Goal: Use online tool/utility: Utilize a website feature to perform a specific function

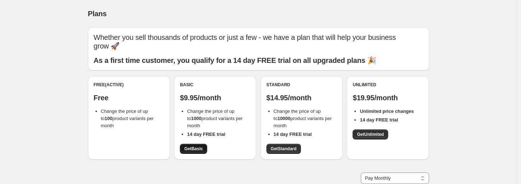
click at [200, 150] on span "Get Basic" at bounding box center [193, 149] width 19 height 6
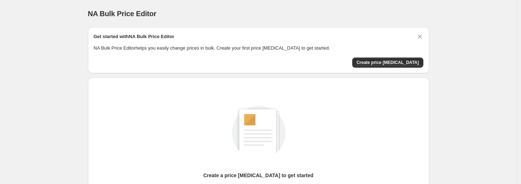
click at [458, 29] on div "NA Bulk Price Editor. This page is ready NA Bulk Price Editor Get started with …" at bounding box center [258, 135] width 517 height 270
click at [387, 62] on span "Create price [MEDICAL_DATA]" at bounding box center [388, 63] width 63 height 6
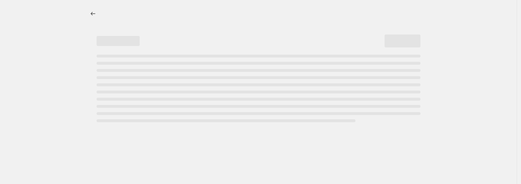
select select "percentage"
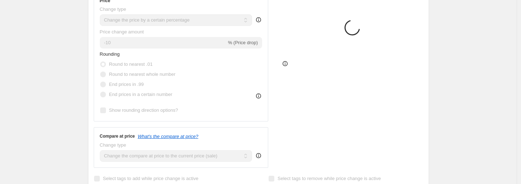
scroll to position [144, 0]
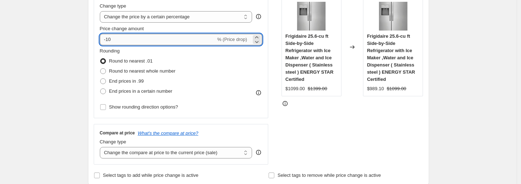
drag, startPoint x: 108, startPoint y: 40, endPoint x: 138, endPoint y: 36, distance: 29.8
click at [138, 36] on input "-10" at bounding box center [158, 39] width 116 height 11
type input "-50"
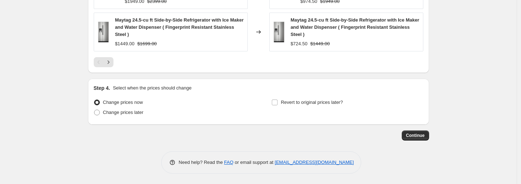
scroll to position [589, 0]
click at [418, 133] on span "Continue" at bounding box center [415, 135] width 19 height 6
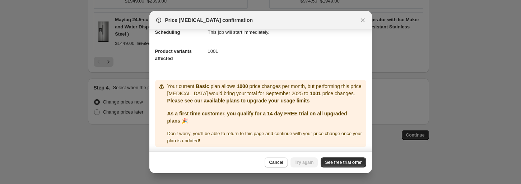
scroll to position [67, 0]
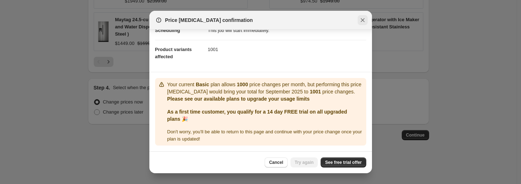
click at [363, 22] on icon "Close" at bounding box center [362, 20] width 7 height 7
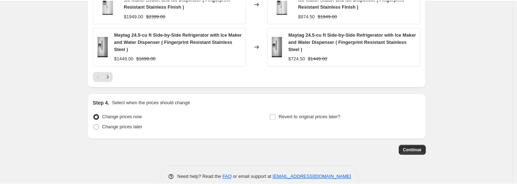
scroll to position [553, 0]
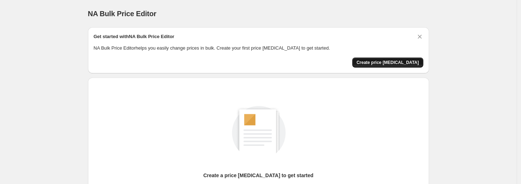
click at [404, 61] on span "Create price change job" at bounding box center [388, 63] width 63 height 6
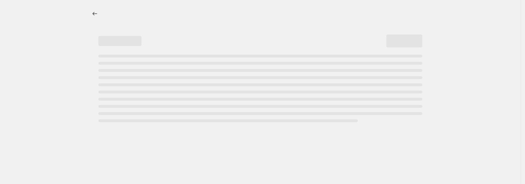
select select "percentage"
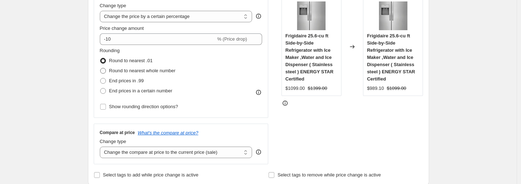
scroll to position [144, 0]
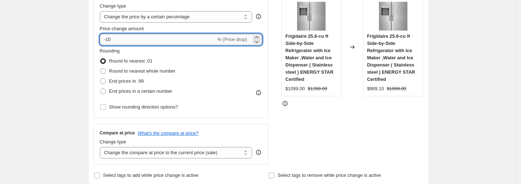
drag, startPoint x: 113, startPoint y: 38, endPoint x: 130, endPoint y: 36, distance: 17.7
click at [130, 36] on input "-10" at bounding box center [158, 39] width 116 height 11
type input "-50"
click at [94, 50] on div "Step 2. Select how the prices should change Use bulk price change rules Set pro…" at bounding box center [258, 60] width 341 height 252
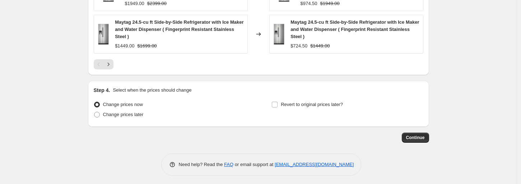
scroll to position [589, 0]
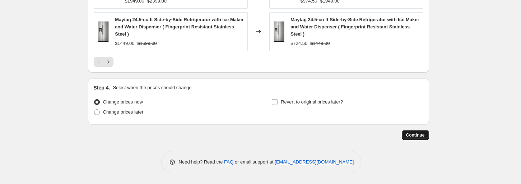
click at [417, 132] on span "Continue" at bounding box center [415, 135] width 19 height 6
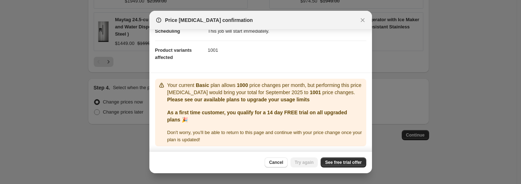
scroll to position [67, 0]
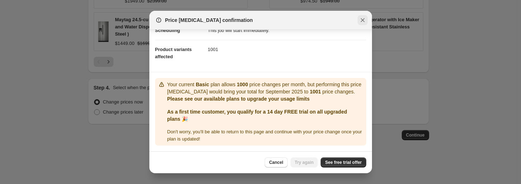
click at [362, 19] on icon "Close" at bounding box center [362, 20] width 7 height 7
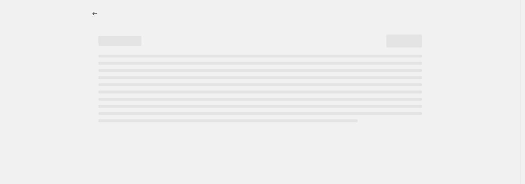
select select "percentage"
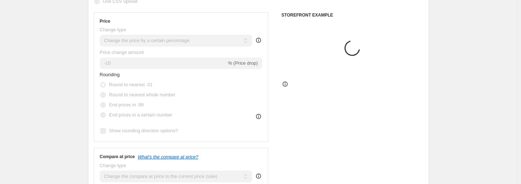
scroll to position [144, 0]
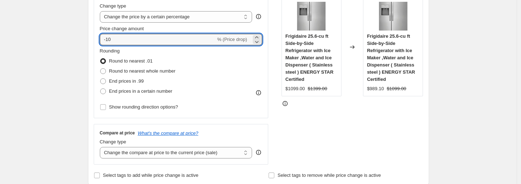
drag, startPoint x: 109, startPoint y: 40, endPoint x: 159, endPoint y: 33, distance: 50.4
click at [159, 33] on div "Price change amount -10 % (Price drop)" at bounding box center [181, 35] width 163 height 20
type input "-50"
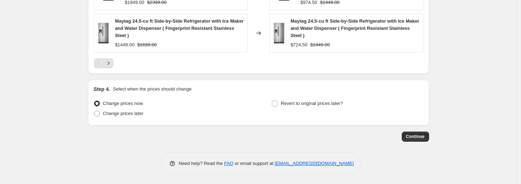
scroll to position [589, 0]
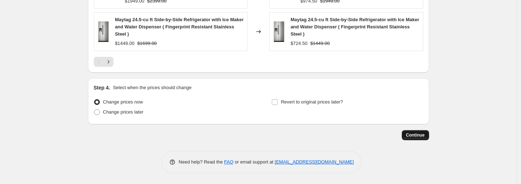
click at [413, 137] on span "Continue" at bounding box center [415, 135] width 19 height 6
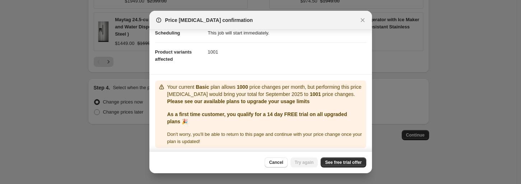
scroll to position [67, 0]
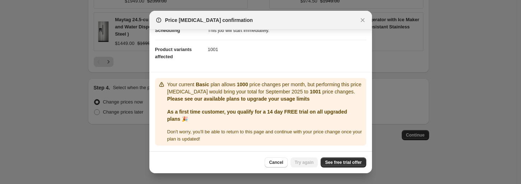
click at [309, 165] on div "Cancel Try again See free trial offer" at bounding box center [315, 162] width 101 height 10
click at [314, 163] on div "Cancel Try again See free trial offer" at bounding box center [315, 162] width 101 height 10
click at [336, 158] on link "See free trial offer" at bounding box center [343, 162] width 45 height 10
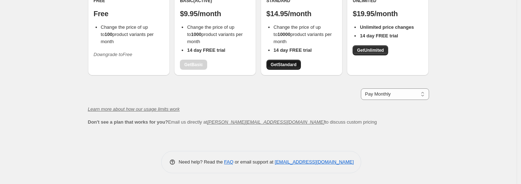
click at [285, 66] on span "Get Standard" at bounding box center [284, 65] width 26 height 6
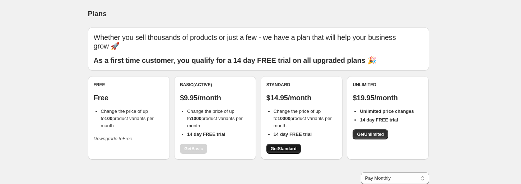
click at [287, 151] on span "Get Standard" at bounding box center [284, 149] width 26 height 6
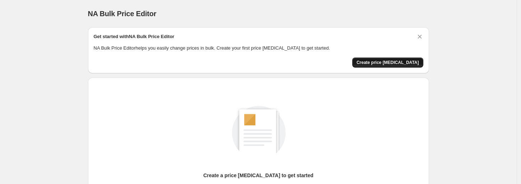
click at [386, 61] on span "Create price [MEDICAL_DATA]" at bounding box center [388, 63] width 63 height 6
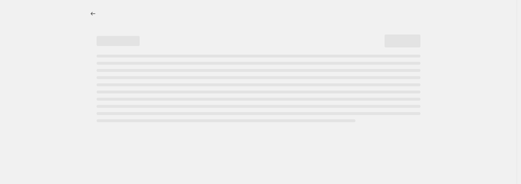
select select "percentage"
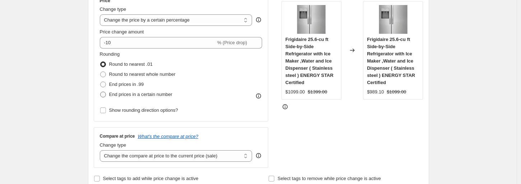
scroll to position [144, 0]
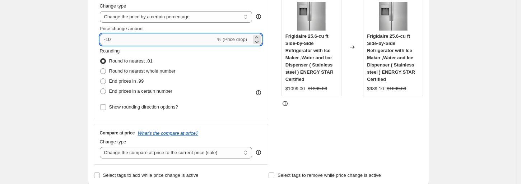
drag, startPoint x: 109, startPoint y: 40, endPoint x: 139, endPoint y: 40, distance: 30.9
click at [139, 40] on input "-10" at bounding box center [158, 39] width 116 height 11
type input "-50"
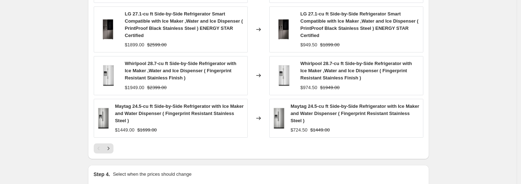
scroll to position [589, 0]
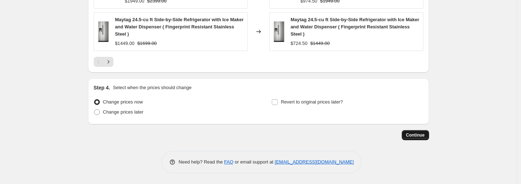
click at [415, 134] on span "Continue" at bounding box center [415, 135] width 19 height 6
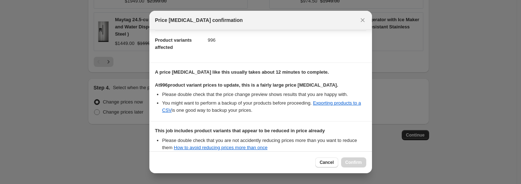
scroll to position [158, 0]
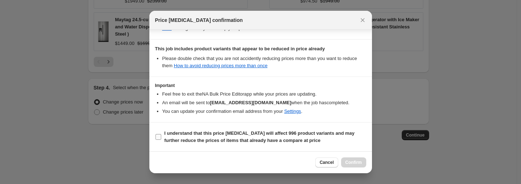
click at [170, 134] on b "I understand that this price [MEDICAL_DATA] will affect 996 product variants an…" at bounding box center [260, 136] width 190 height 13
click at [161, 134] on input "I understand that this price [MEDICAL_DATA] will affect 996 product variants an…" at bounding box center [159, 137] width 6 height 6
checkbox input "true"
click at [351, 164] on span "Confirm" at bounding box center [354, 163] width 17 height 6
